Goal: Task Accomplishment & Management: Manage account settings

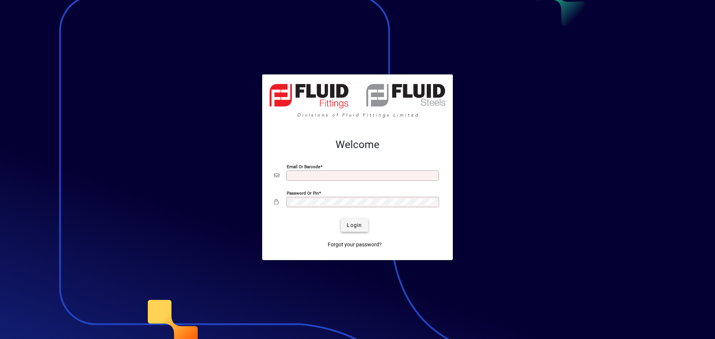
type input "**********"
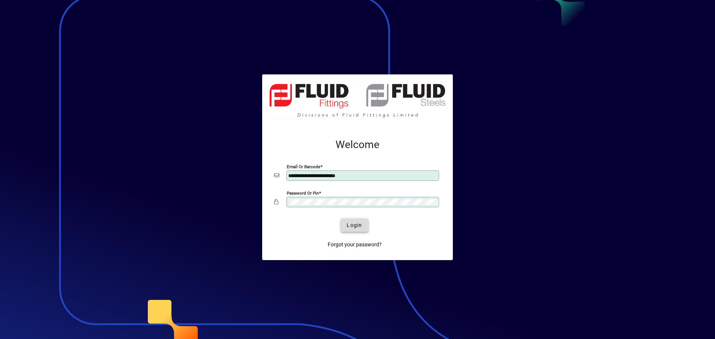
click at [353, 226] on span "Login" at bounding box center [354, 225] width 15 height 8
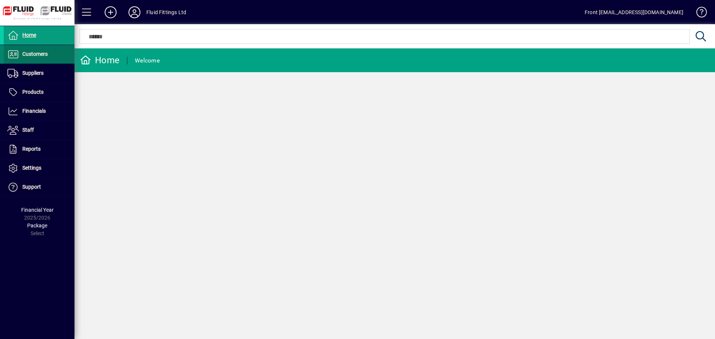
click at [34, 52] on span "Customers" at bounding box center [34, 54] width 25 height 6
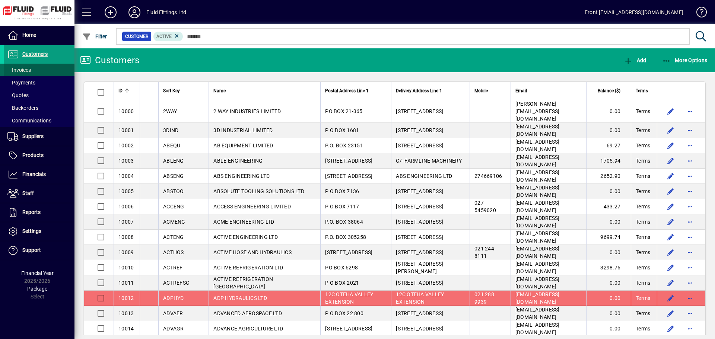
click at [22, 69] on span "Invoices" at bounding box center [18, 70] width 23 height 6
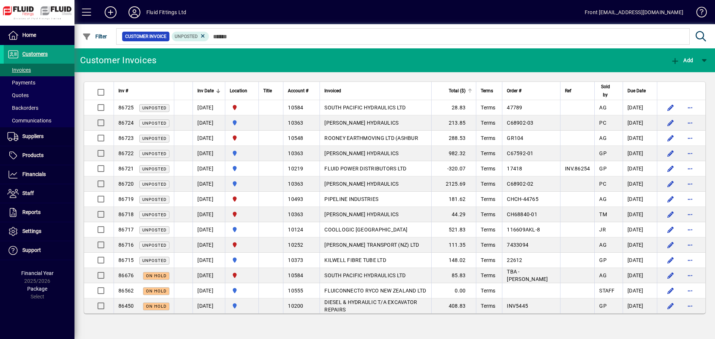
click at [472, 88] on div "Total ($)" at bounding box center [454, 91] width 36 height 8
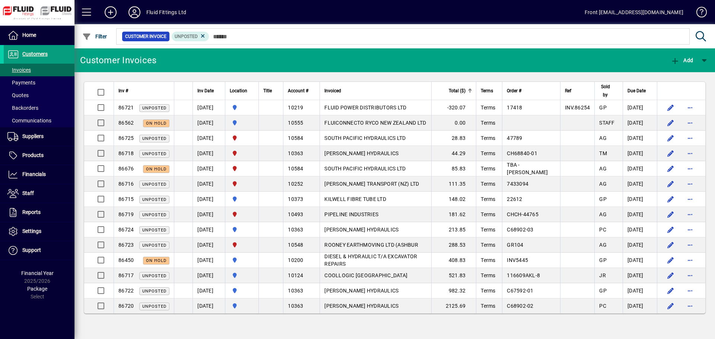
click at [472, 88] on div "Total ($)" at bounding box center [454, 91] width 36 height 8
